Goal: Task Accomplishment & Management: Complete application form

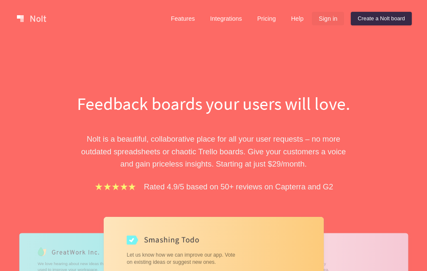
click at [326, 21] on link "Sign in" at bounding box center [328, 19] width 32 height 14
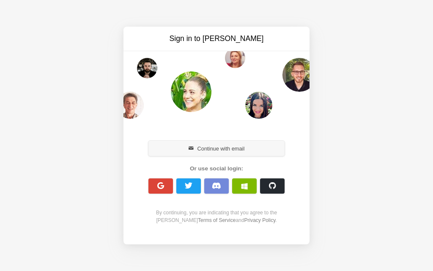
click at [219, 151] on button "Continue with email" at bounding box center [217, 148] width 136 height 15
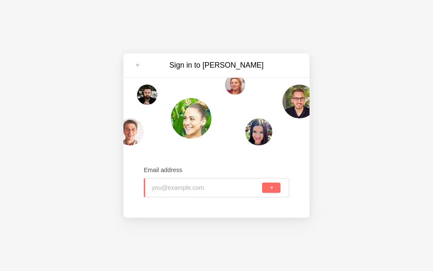
paste input "[EMAIL_ADDRESS][DOMAIN_NAME]"
type input "[EMAIL_ADDRESS][DOMAIN_NAME]"
click at [278, 191] on button "submit" at bounding box center [271, 188] width 18 height 10
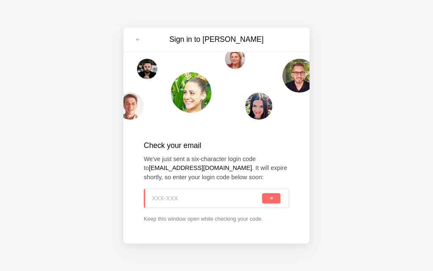
paste input "N7Z-S7S"
type input "N7Z-S7S"
click at [267, 200] on button "submit" at bounding box center [271, 198] width 18 height 10
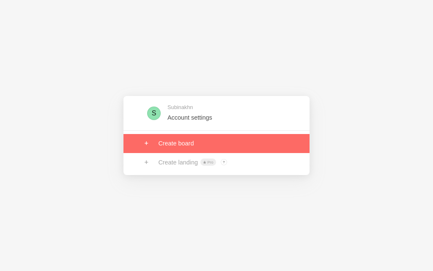
click at [175, 143] on link at bounding box center [217, 143] width 186 height 19
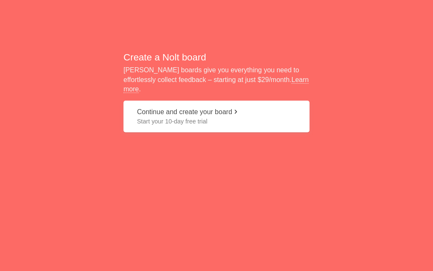
click at [173, 123] on button "Continue and create your board Start your 10-day free trial" at bounding box center [217, 117] width 186 height 32
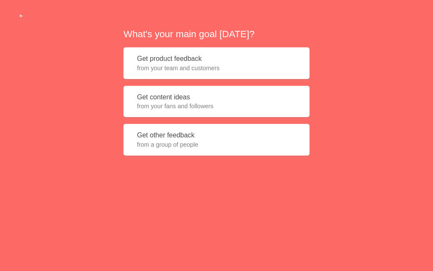
click at [166, 106] on span "from your fans and followers" at bounding box center [216, 106] width 159 height 8
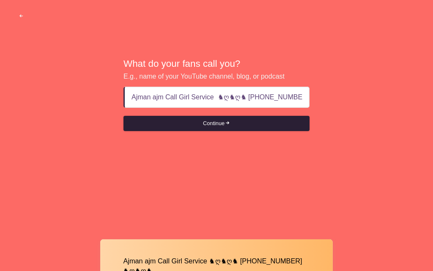
scroll to position [0, 26]
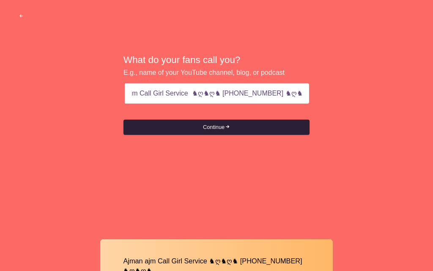
click at [227, 124] on button "Continue" at bounding box center [217, 127] width 186 height 15
click at [226, 127] on button "Continue" at bounding box center [217, 127] width 186 height 15
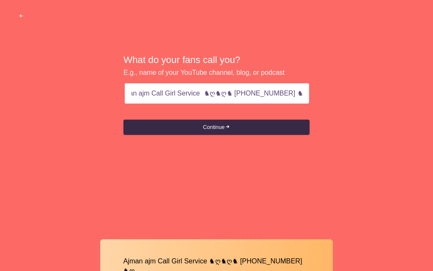
scroll to position [0, 2]
type input "Ajman ajm Call Girl Service ♞ღ♞ღ♞ [PHONE_NUMBER]"
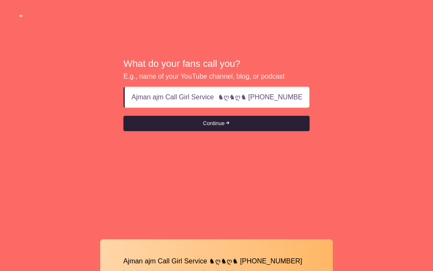
click at [255, 126] on button "Continue" at bounding box center [217, 123] width 186 height 15
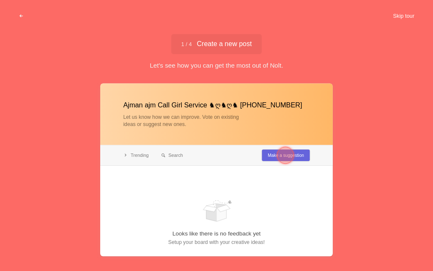
click at [403, 19] on button "Skip tour" at bounding box center [404, 15] width 42 height 15
